Goal: Task Accomplishment & Management: Manage account settings

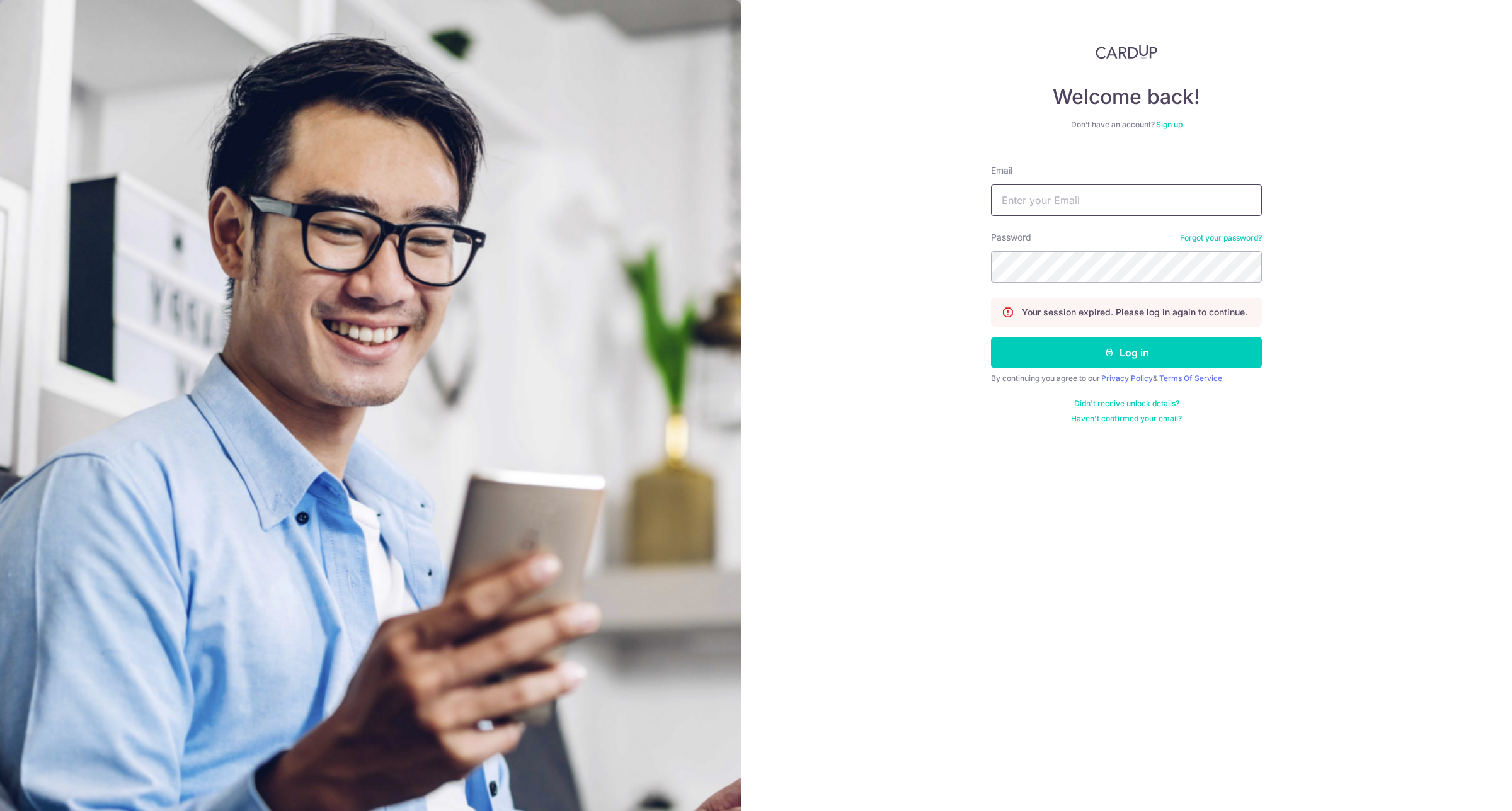
click at [1155, 210] on input "Email" at bounding box center [1126, 200] width 271 height 31
type input "[EMAIL_ADDRESS][DOMAIN_NAME]"
click at [1116, 351] on button "Log in" at bounding box center [1126, 353] width 271 height 31
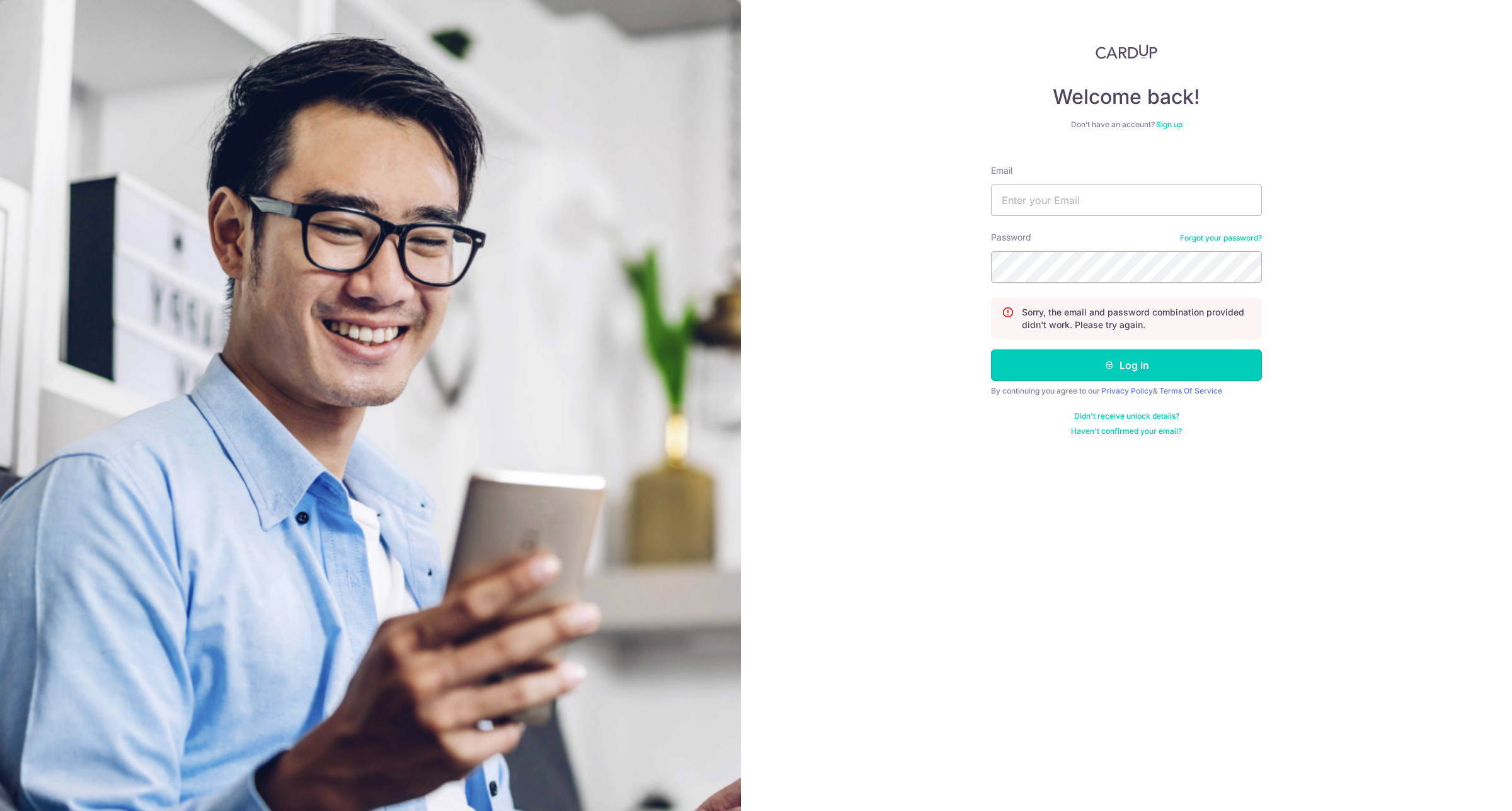
click at [1116, 351] on button "Log in" at bounding box center [1126, 365] width 271 height 31
click at [1155, 194] on input "Email" at bounding box center [1126, 200] width 271 height 31
type input "[EMAIL_ADDRESS][DOMAIN_NAME]"
click at [1122, 361] on button "Log in" at bounding box center [1126, 365] width 271 height 31
